Goal: Check status: Check status

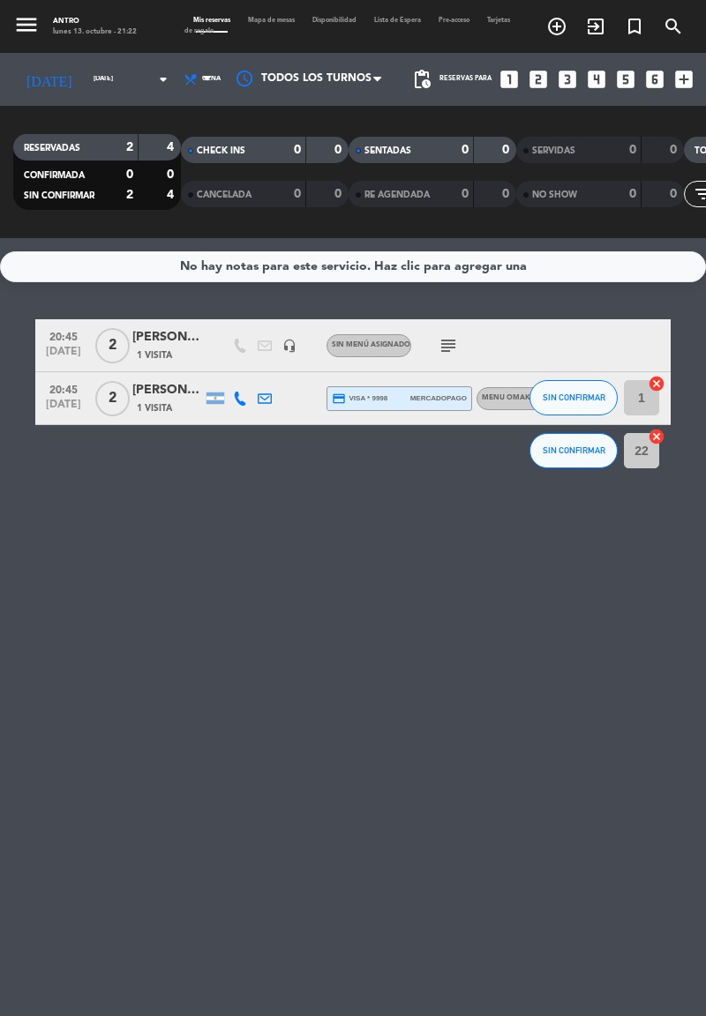
click at [153, 83] on icon "arrow_drop_down" at bounding box center [163, 79] width 21 height 21
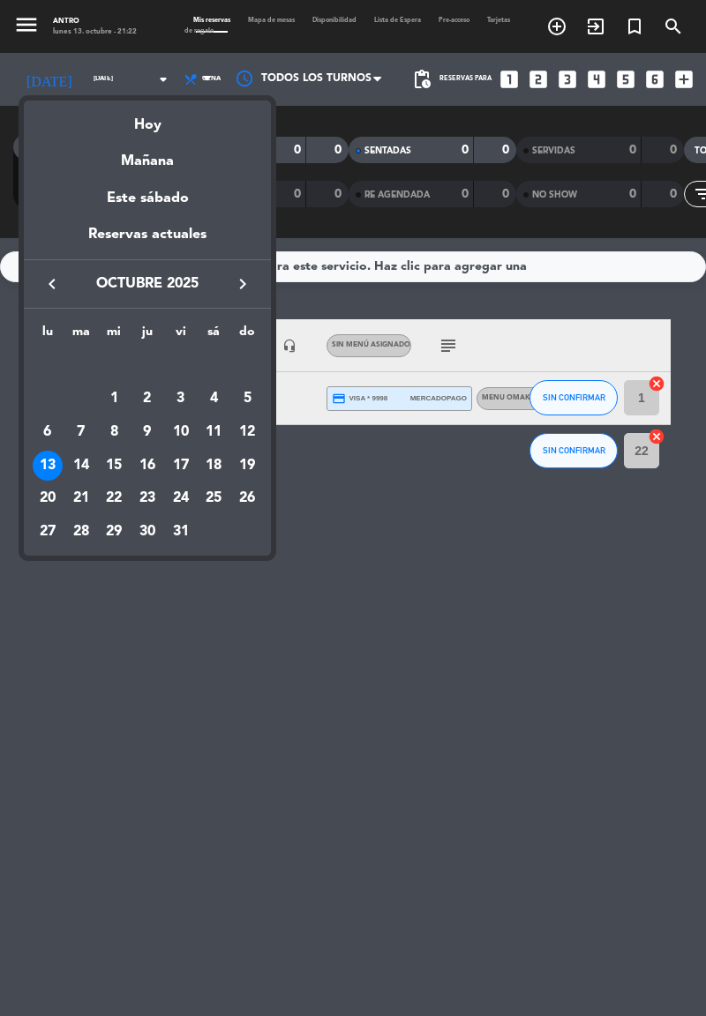
click at [247, 286] on icon "keyboard_arrow_right" at bounding box center [242, 283] width 21 height 21
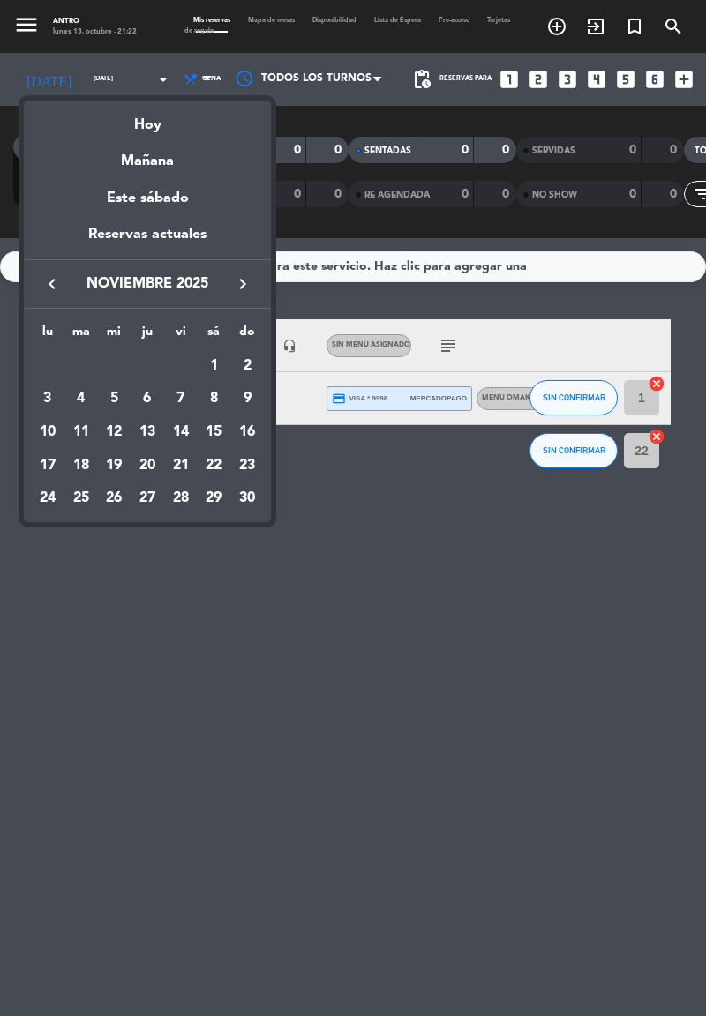
click at [249, 288] on icon "keyboard_arrow_right" at bounding box center [242, 283] width 21 height 21
click at [123, 494] on div "24" at bounding box center [114, 498] width 30 height 30
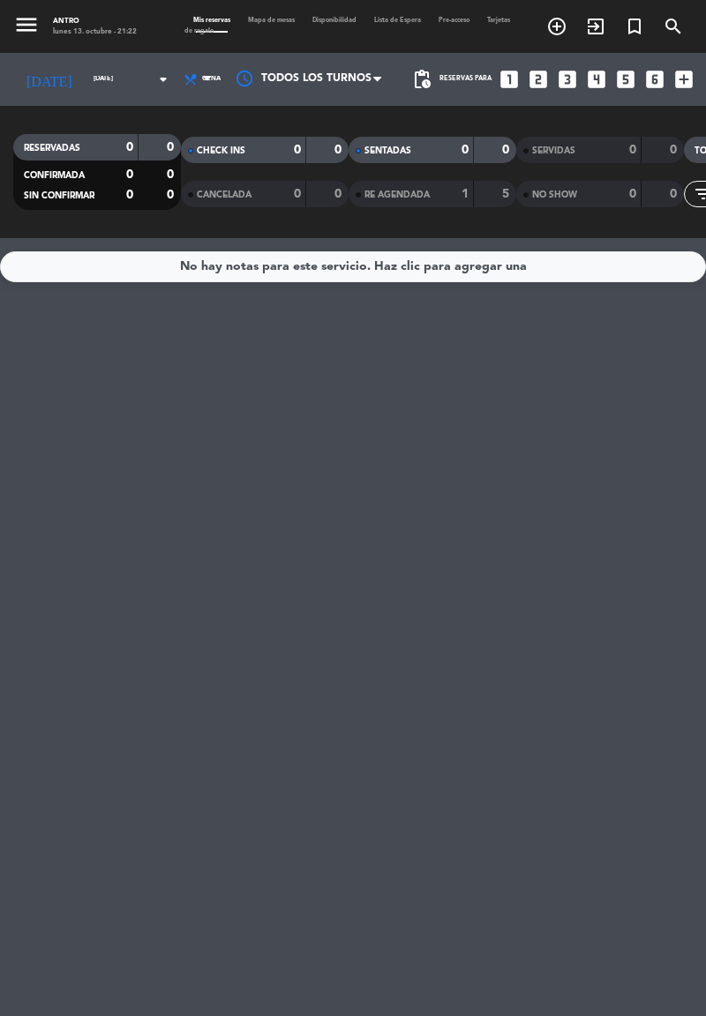
click at [153, 79] on icon "arrow_drop_down" at bounding box center [163, 79] width 21 height 21
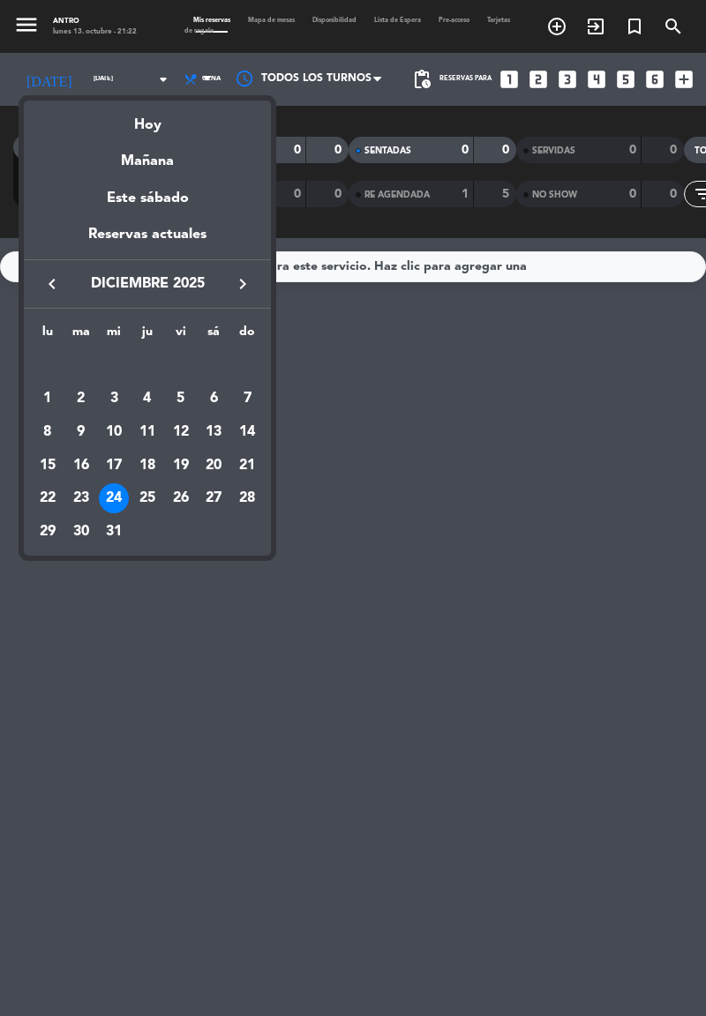
click at [153, 502] on div "25" at bounding box center [147, 498] width 30 height 30
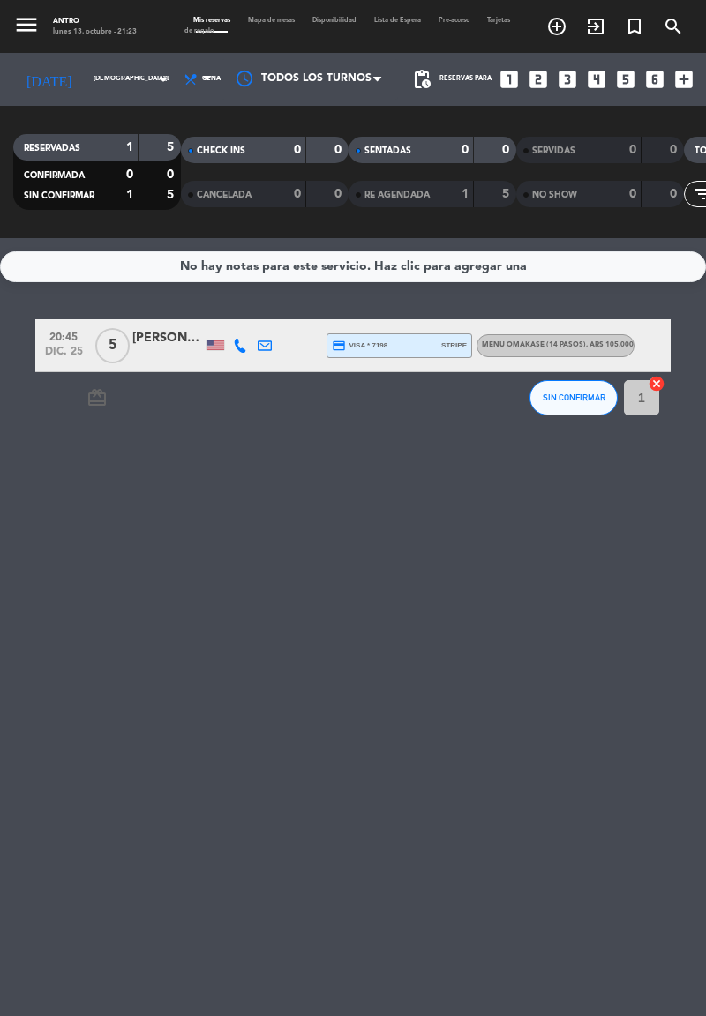
click at [153, 79] on icon "arrow_drop_down" at bounding box center [163, 79] width 21 height 21
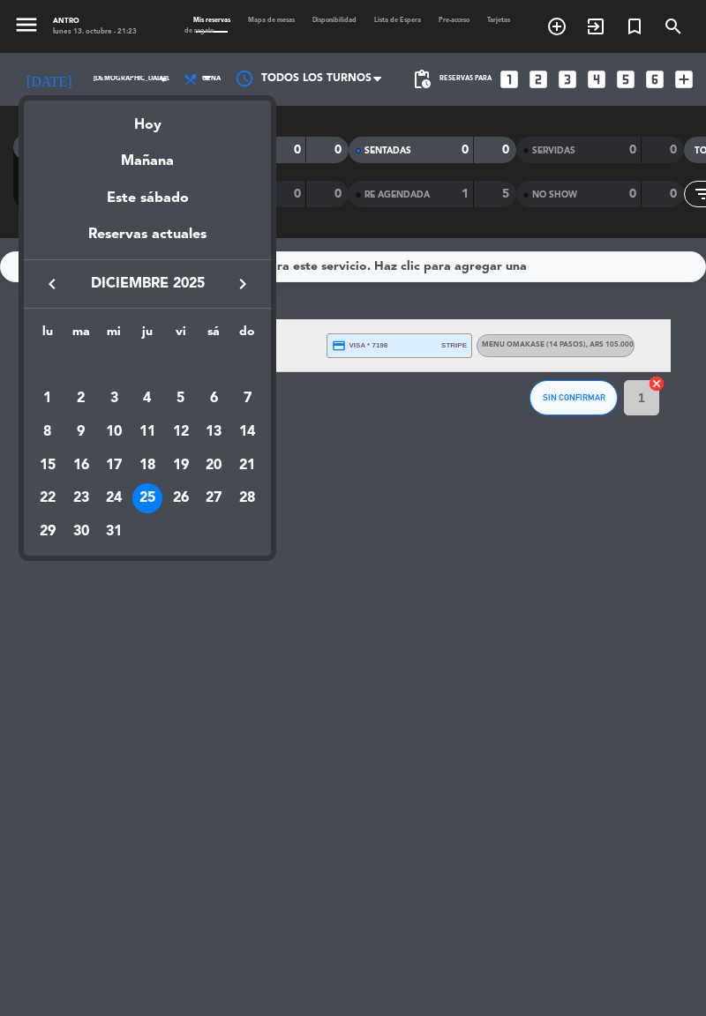
click at [126, 496] on div "24" at bounding box center [114, 498] width 30 height 30
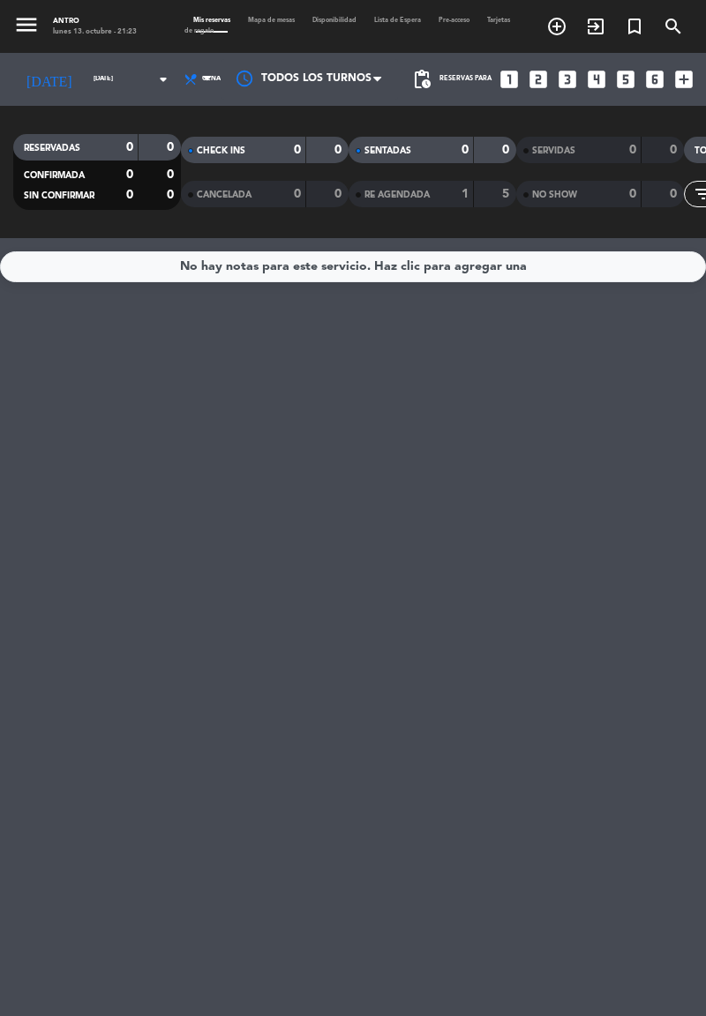
click at [153, 69] on icon "arrow_drop_down" at bounding box center [163, 79] width 21 height 21
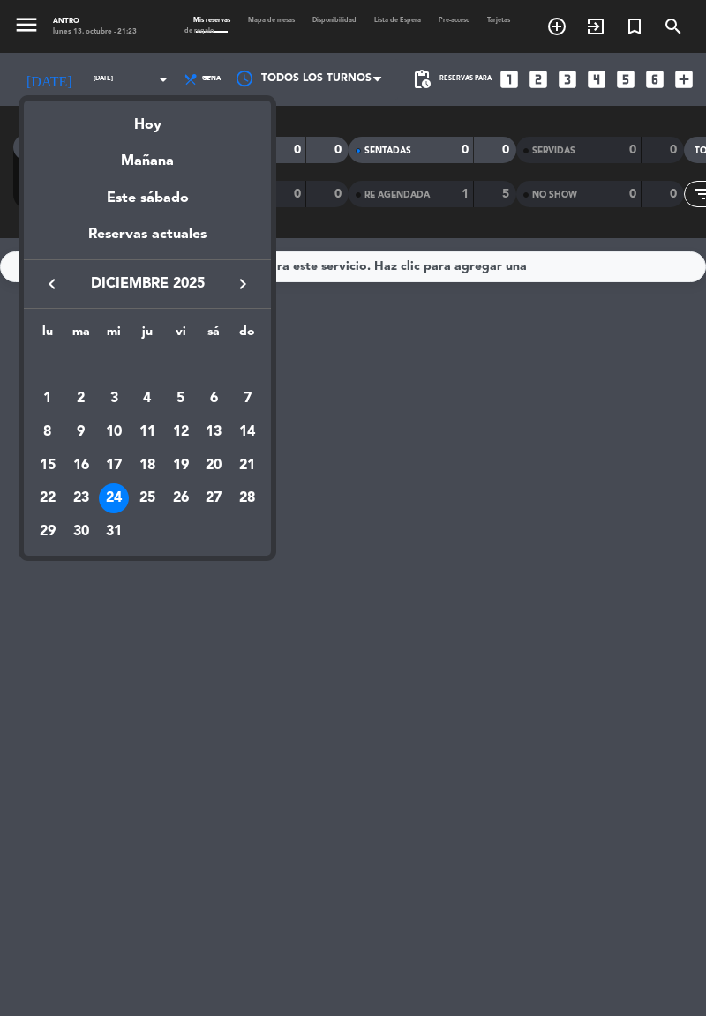
click at [123, 530] on div "31" at bounding box center [114, 532] width 30 height 30
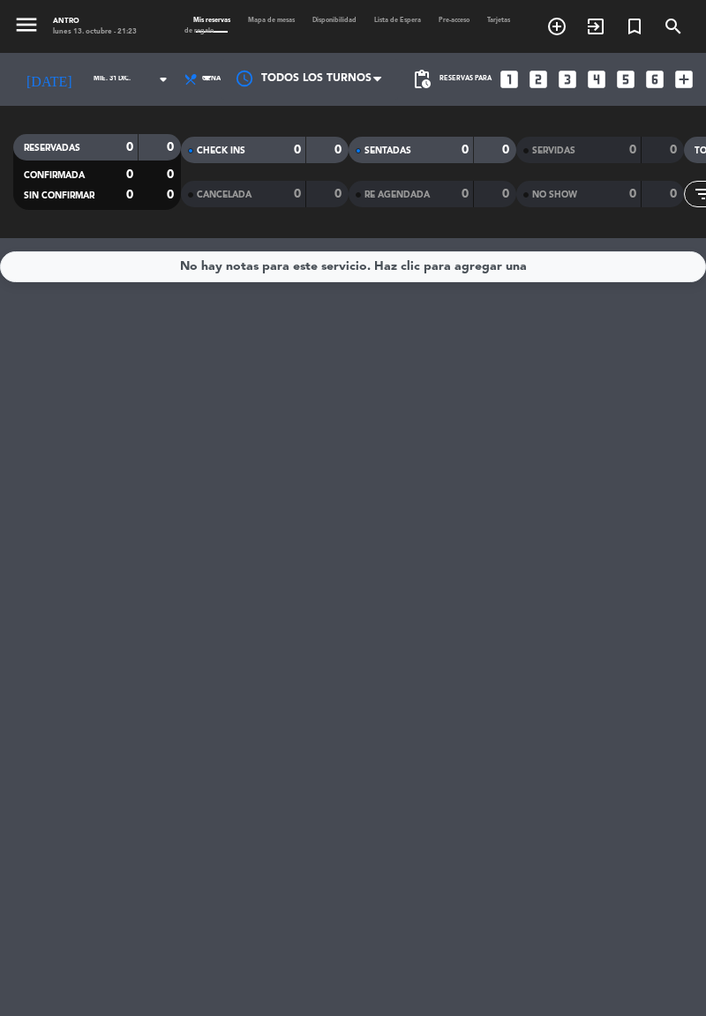
click at [153, 78] on icon "arrow_drop_down" at bounding box center [163, 79] width 21 height 21
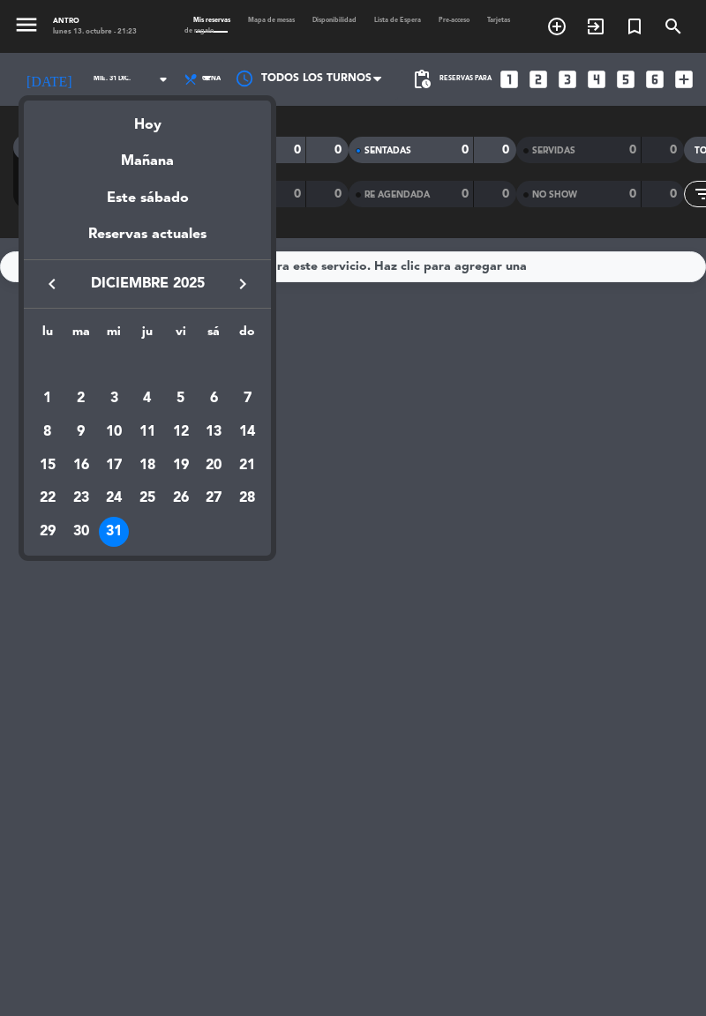
click at [92, 529] on div "30" at bounding box center [81, 532] width 30 height 30
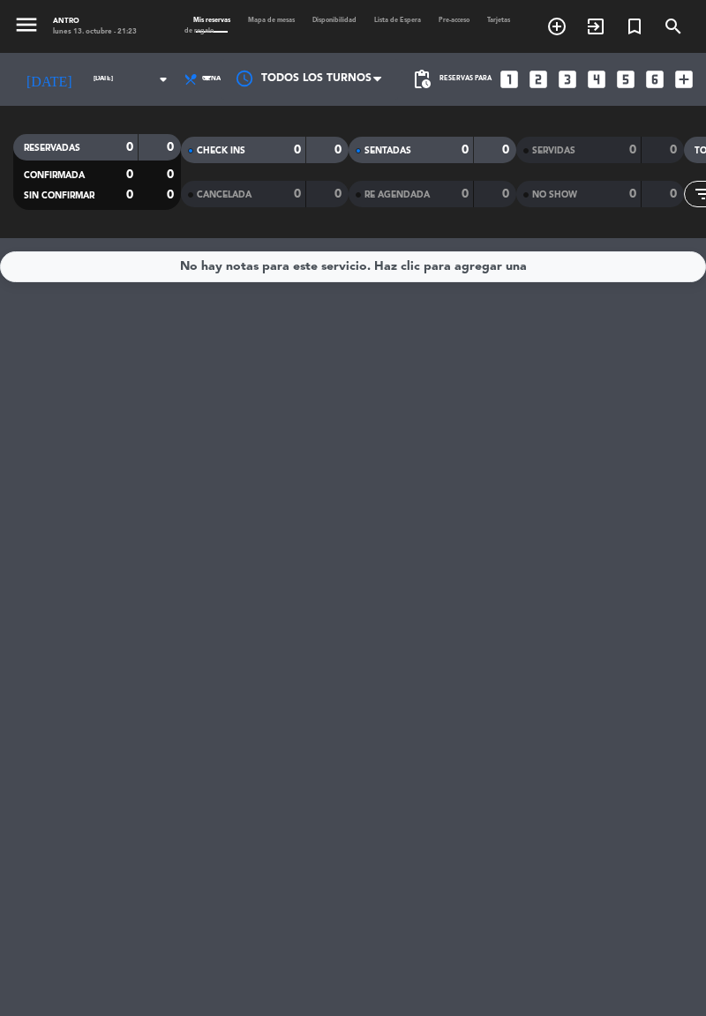
click at [153, 82] on icon "arrow_drop_down" at bounding box center [163, 79] width 21 height 21
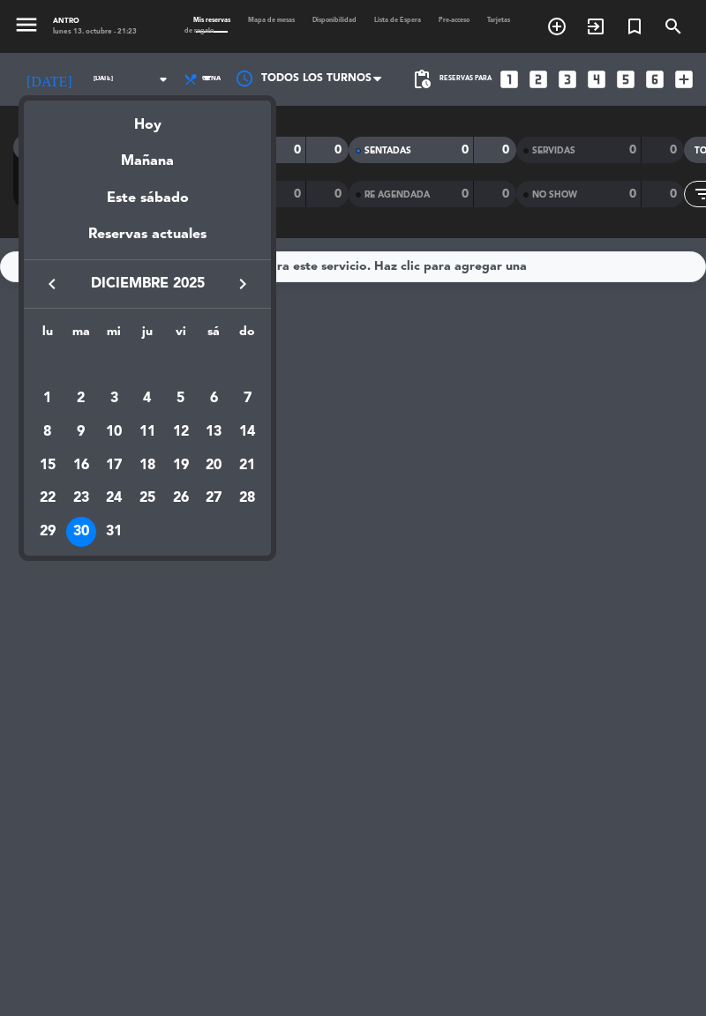
click at [68, 276] on span "diciembre 2025" at bounding box center [147, 284] width 159 height 23
click at [51, 275] on icon "keyboard_arrow_left" at bounding box center [51, 283] width 21 height 21
click at [249, 282] on icon "keyboard_arrow_right" at bounding box center [242, 283] width 21 height 21
click at [159, 496] on div "25" at bounding box center [147, 498] width 30 height 30
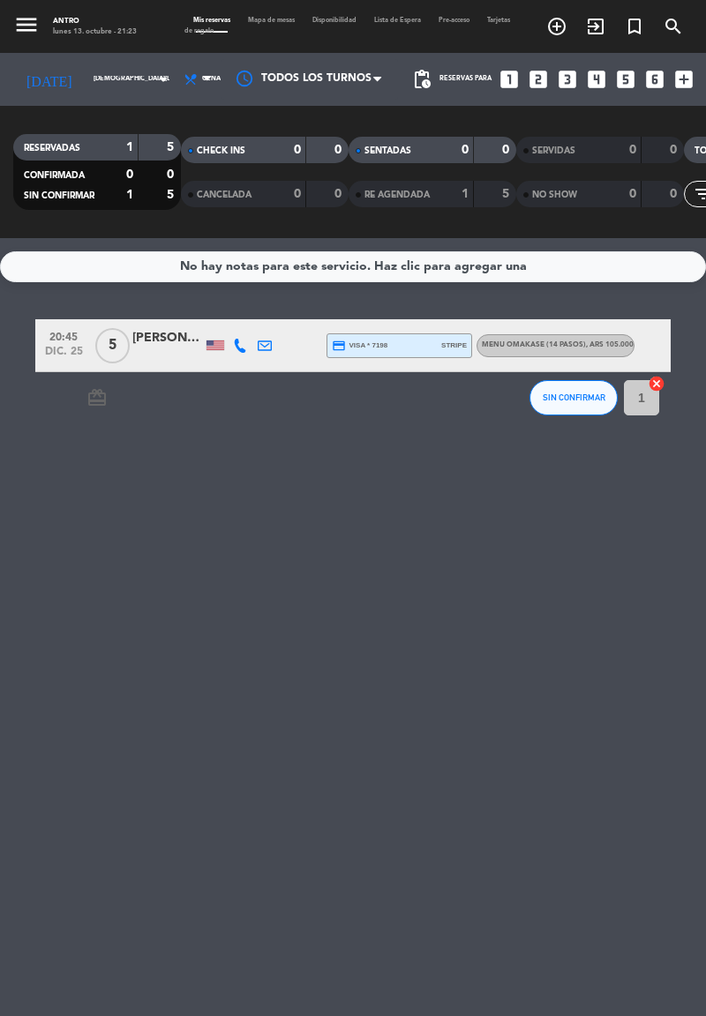
click at [153, 81] on icon "arrow_drop_down" at bounding box center [163, 79] width 21 height 21
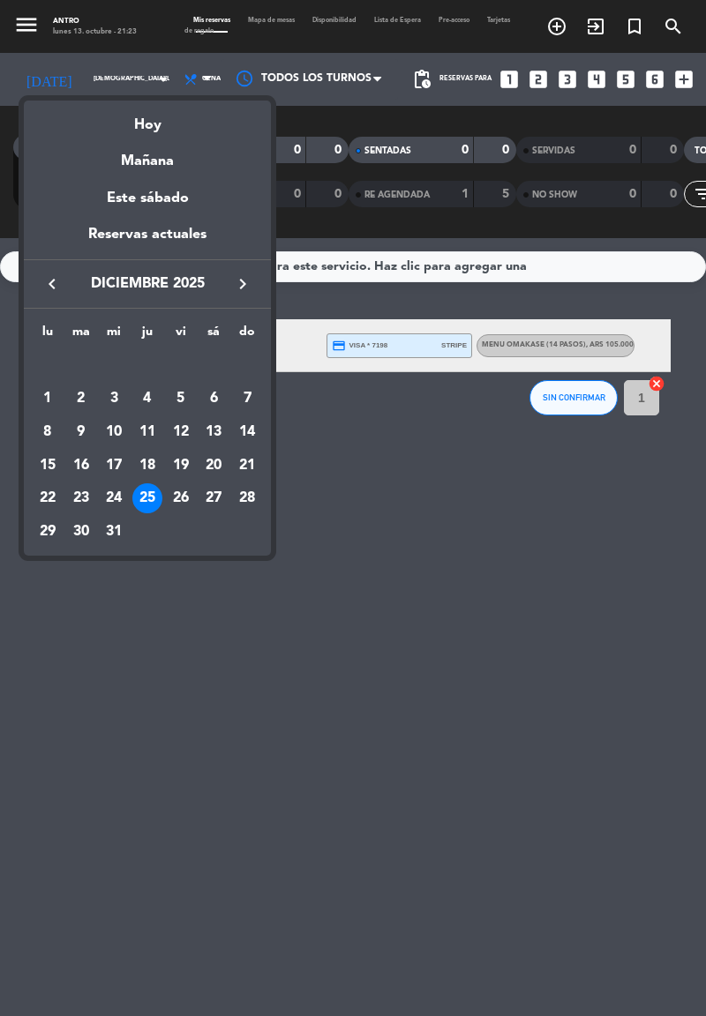
click at [127, 497] on div "24" at bounding box center [114, 498] width 30 height 30
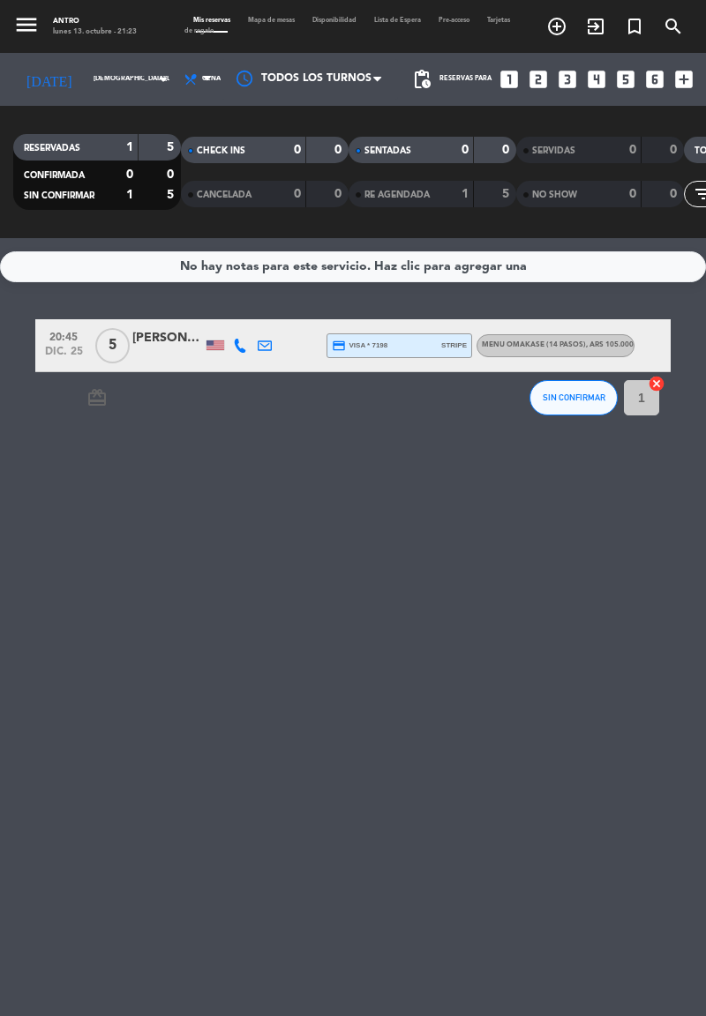
type input "[DATE]"
